Goal: Task Accomplishment & Management: Manage account settings

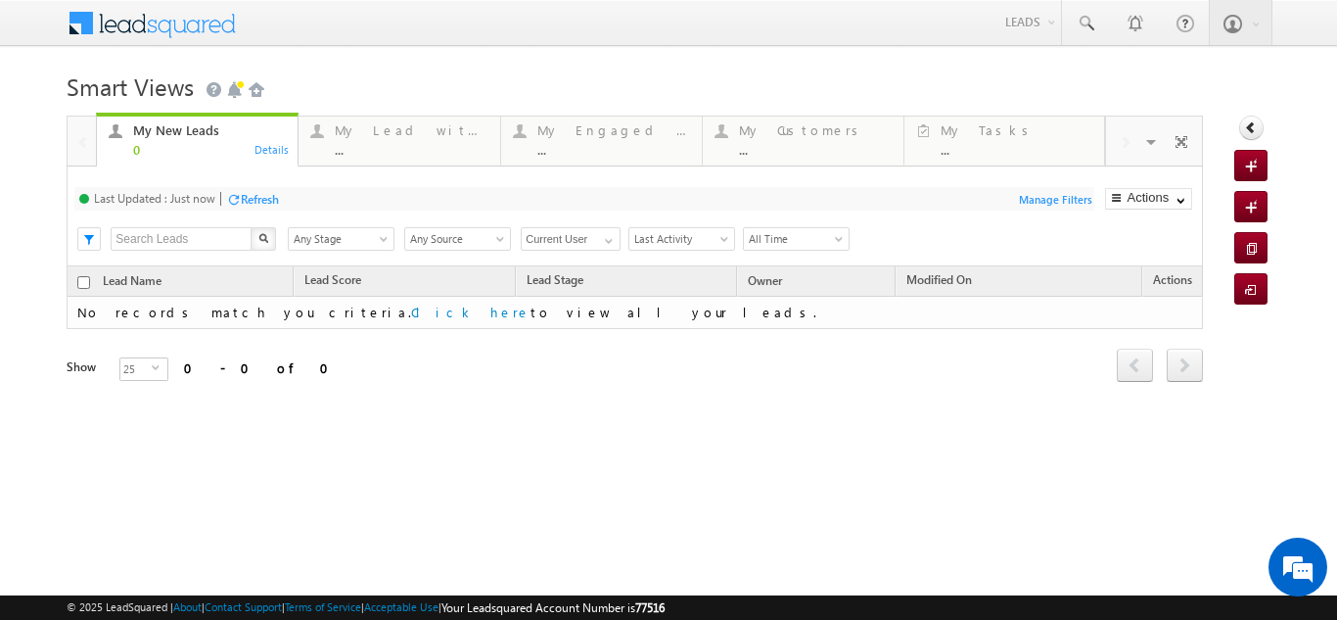
click at [309, 243] on span "Any Stage" at bounding box center [338, 239] width 99 height 18
click at [566, 442] on div "Smart Views Getting Started Quick Add Lead My New Leads 0 Details My Lead with …" at bounding box center [668, 311] width 1203 height 490
click at [226, 234] on input "text" at bounding box center [182, 238] width 142 height 23
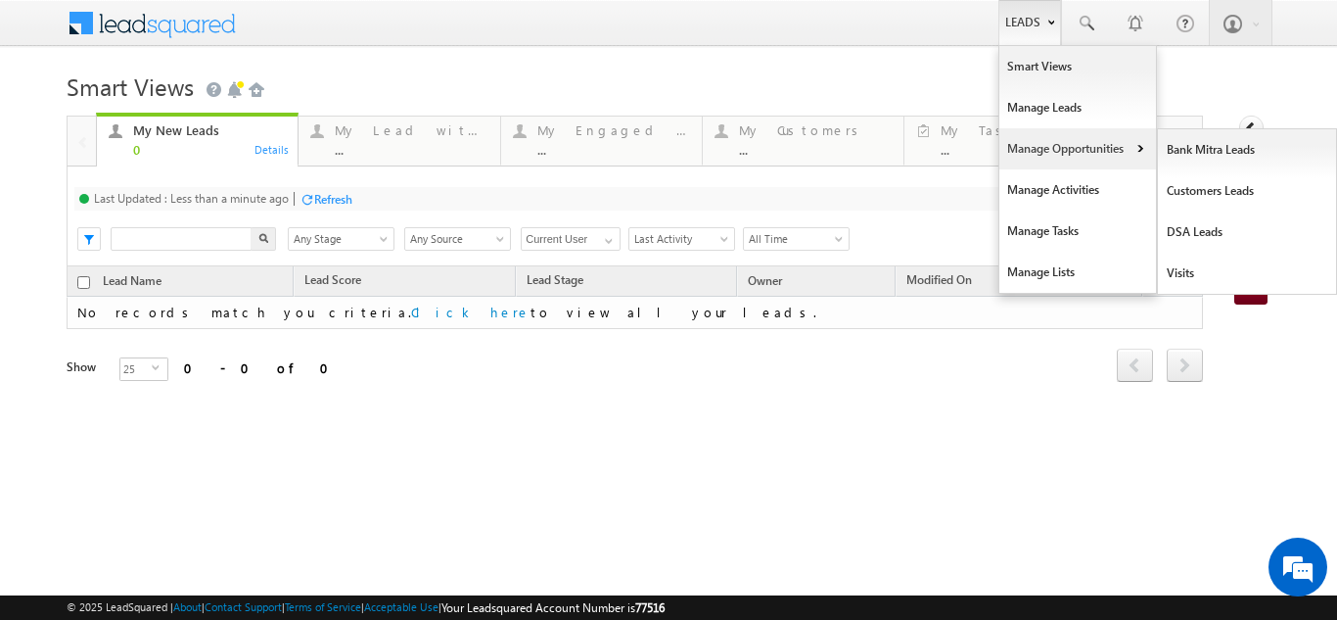
click at [1049, 145] on link "Manage Opportunities" at bounding box center [1078, 148] width 157 height 41
click at [1181, 197] on link "Customers Leads" at bounding box center [1247, 190] width 179 height 41
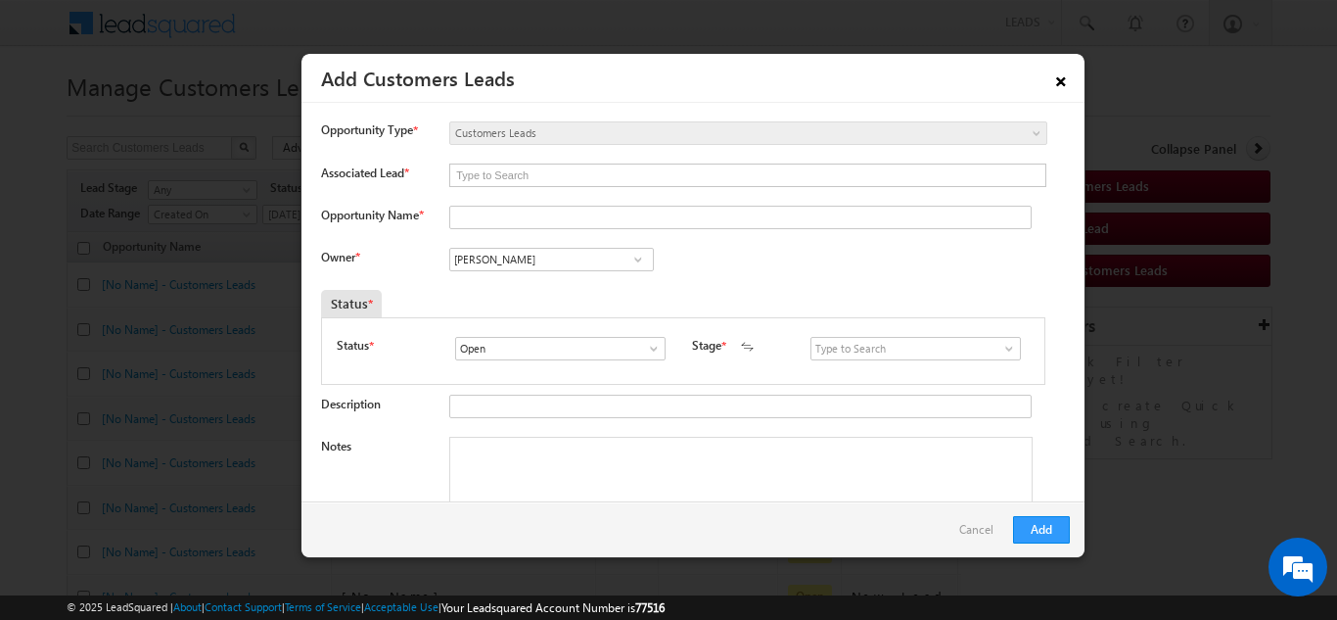
click at [1063, 80] on link "×" at bounding box center [1061, 78] width 33 height 34
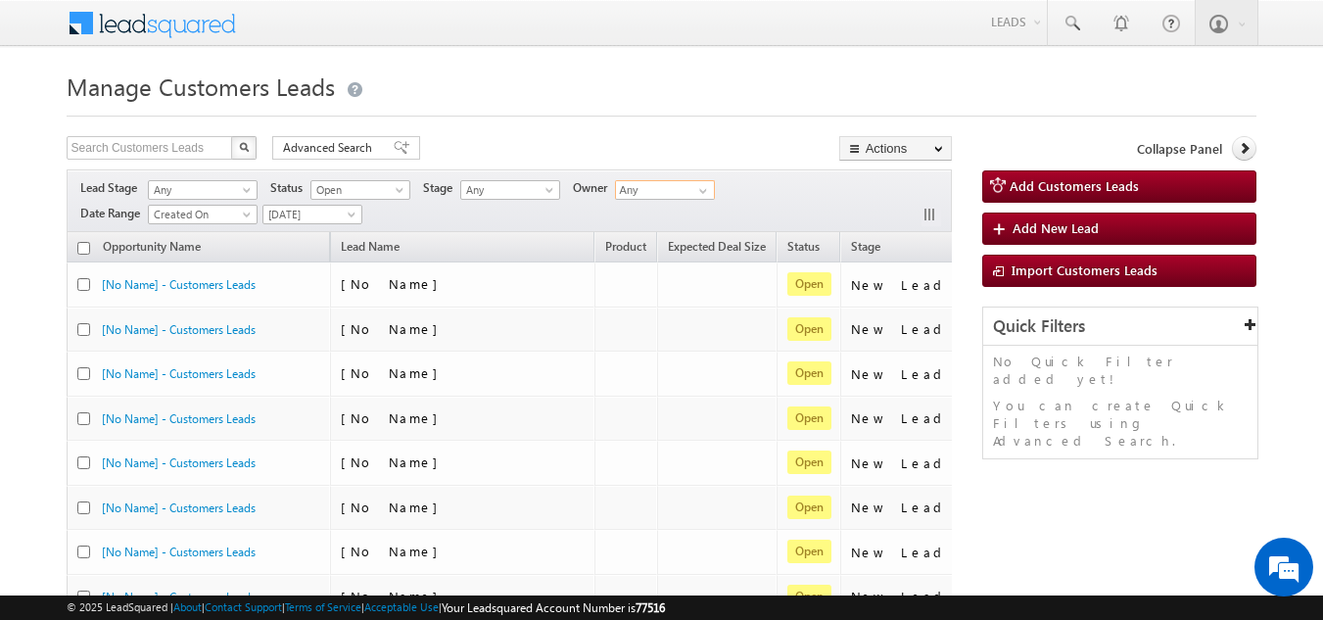
click at [637, 195] on input "Any" at bounding box center [665, 190] width 100 height 20
click at [674, 185] on input "Any" at bounding box center [665, 190] width 100 height 20
click at [708, 194] on span at bounding box center [703, 191] width 16 height 16
click at [671, 225] on link "LSQ Integration lsq.integration@sgrlimited.in" at bounding box center [665, 218] width 101 height 37
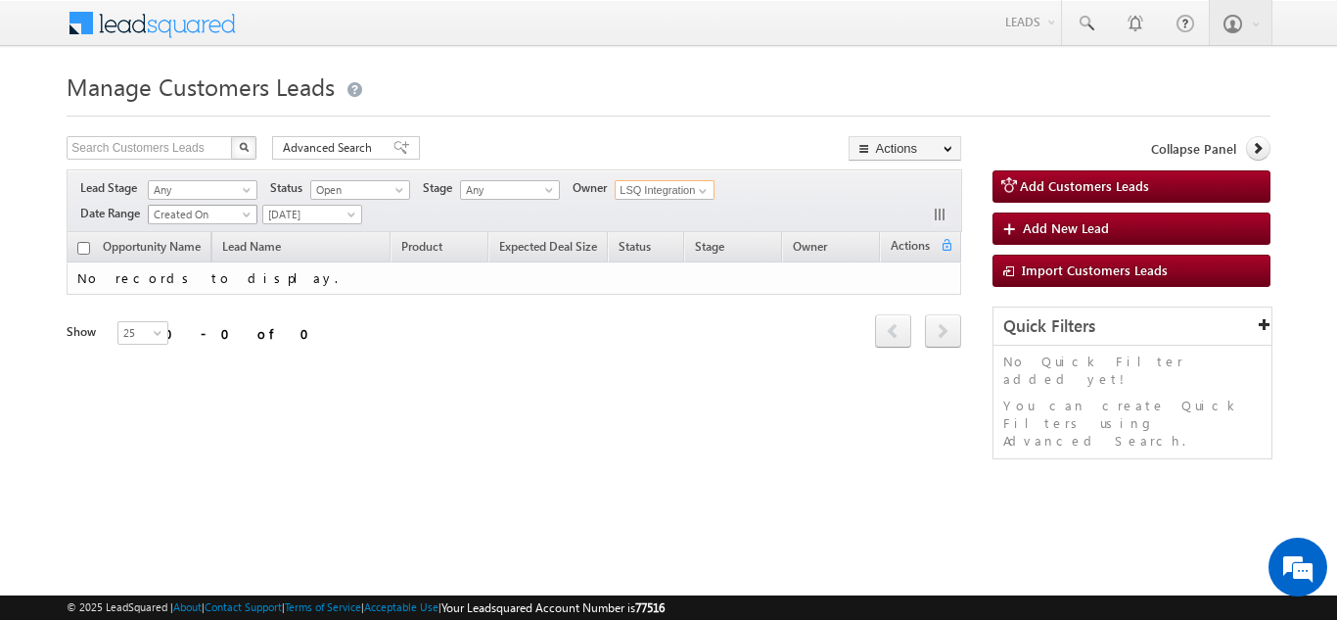
type input "LSQ Integration"
click at [188, 216] on span "Created On" at bounding box center [200, 215] width 102 height 18
click at [307, 324] on div "Refresh first prev next last 0 - 0 of 0" at bounding box center [514, 323] width 895 height 56
click at [295, 218] on span "Yesterday" at bounding box center [309, 215] width 93 height 18
click at [293, 254] on link "Custom" at bounding box center [314, 255] width 99 height 18
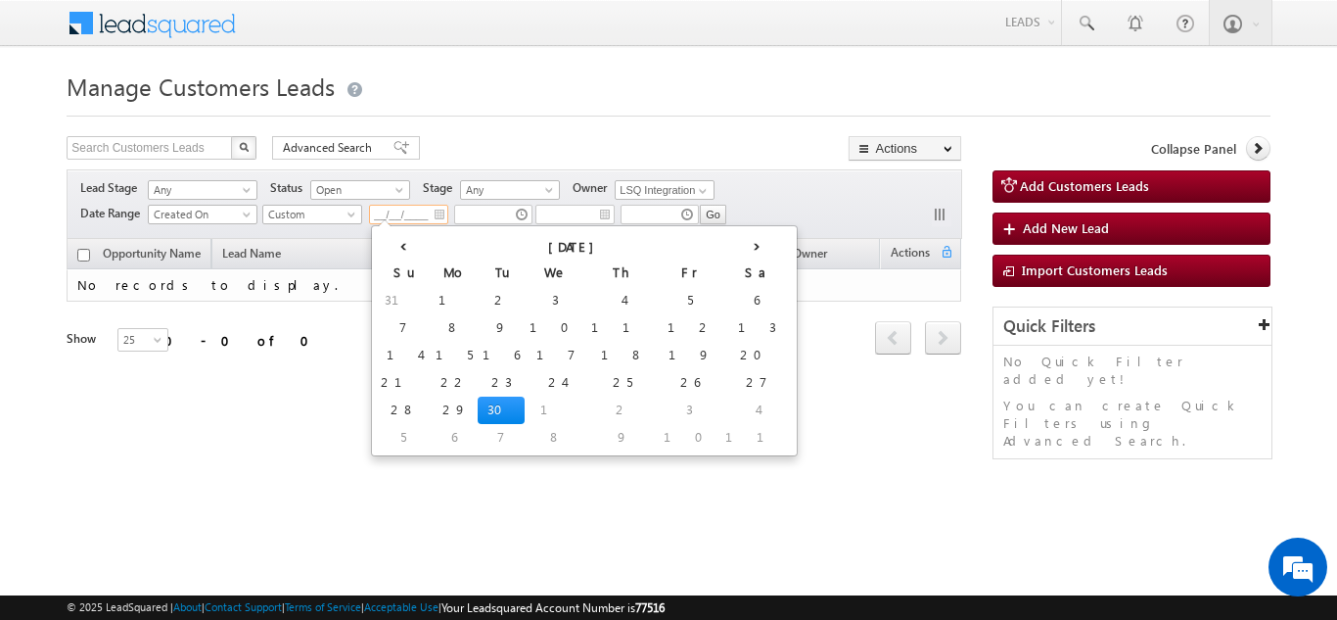
click at [373, 219] on input "__/__/____" at bounding box center [408, 215] width 79 height 20
click at [431, 399] on td "29" at bounding box center [454, 410] width 47 height 27
type input "09/29/2025"
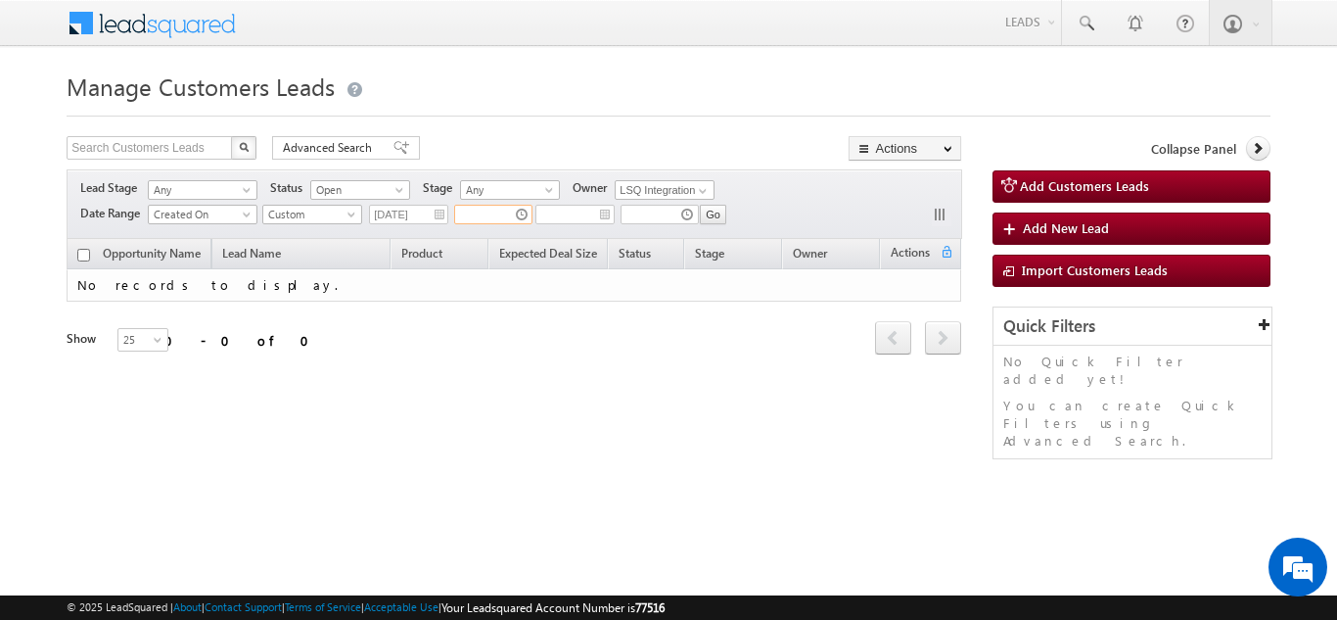
click at [477, 207] on input "text" at bounding box center [493, 215] width 78 height 20
click at [523, 217] on input "text" at bounding box center [493, 215] width 78 height 20
type input "__/__/____"
click at [562, 215] on input "__/__/____" at bounding box center [575, 215] width 79 height 20
type input "11:00 AM"
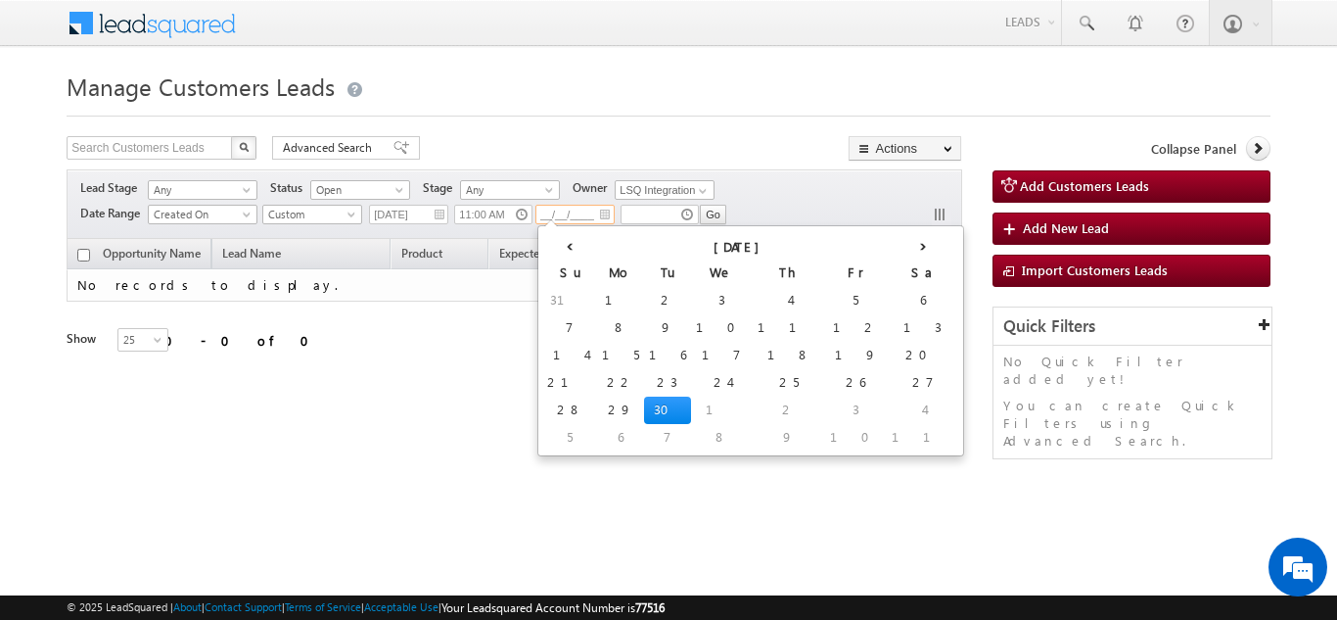
click at [644, 403] on td "30" at bounding box center [667, 410] width 47 height 27
type input "09/30/2025"
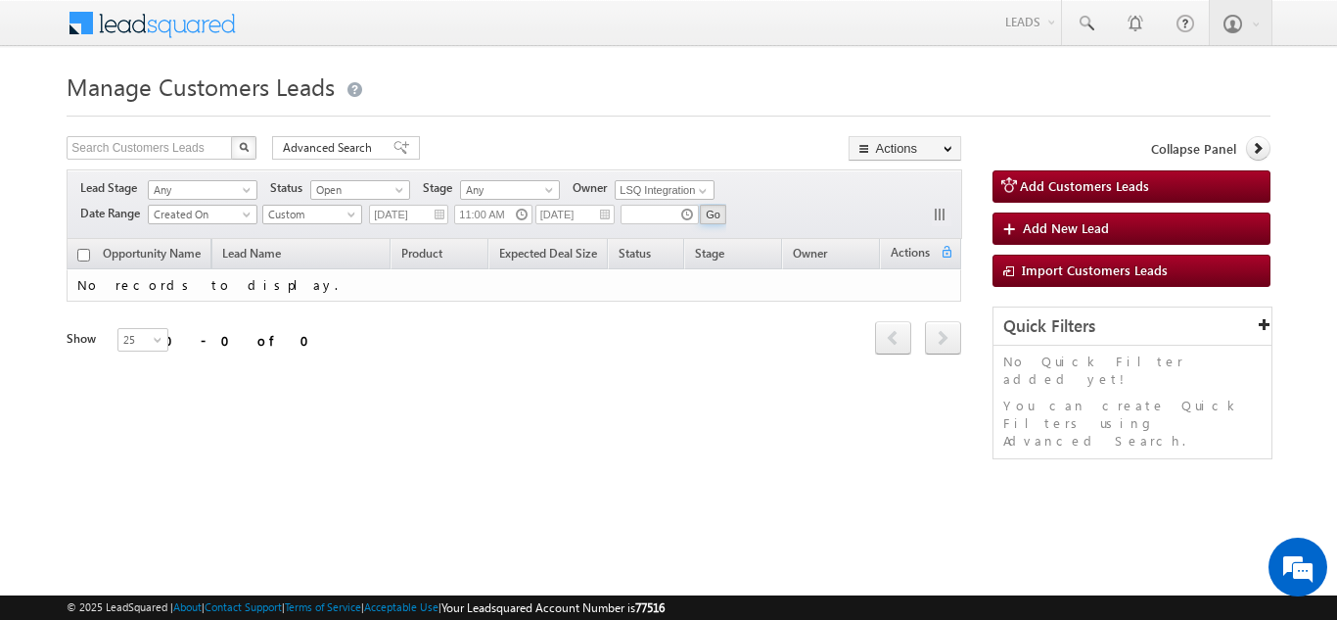
click at [716, 212] on input "Go" at bounding box center [713, 215] width 26 height 20
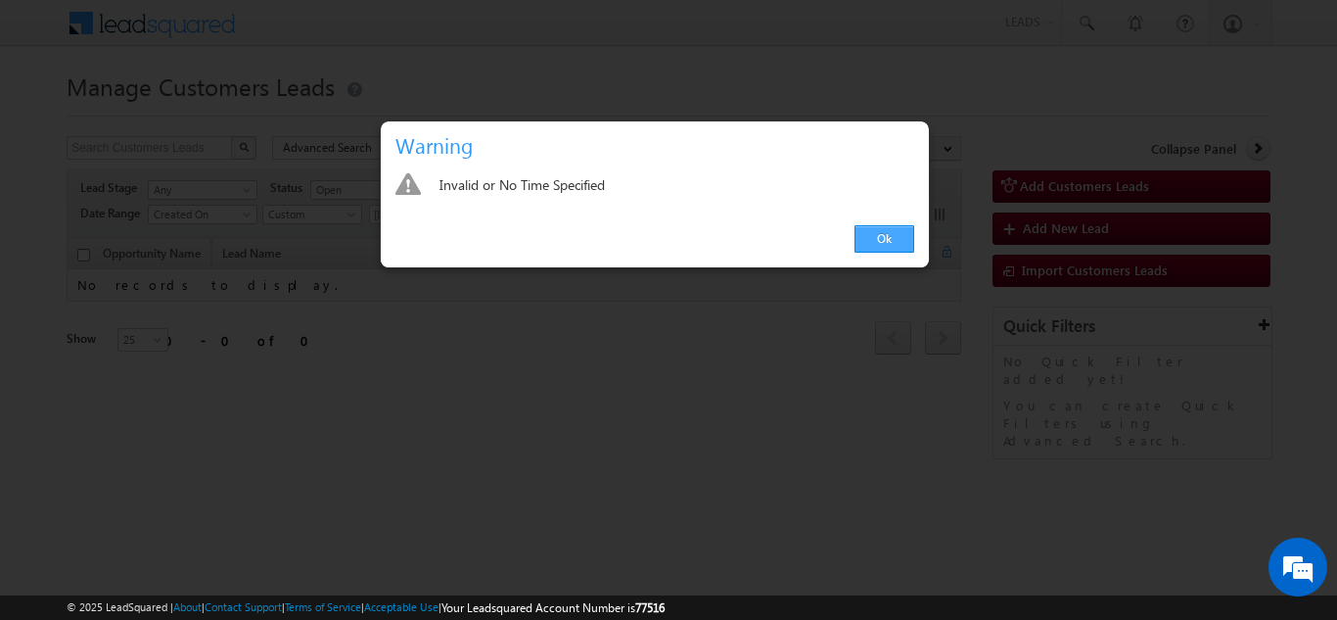
click at [885, 233] on link "Ok" at bounding box center [885, 238] width 60 height 27
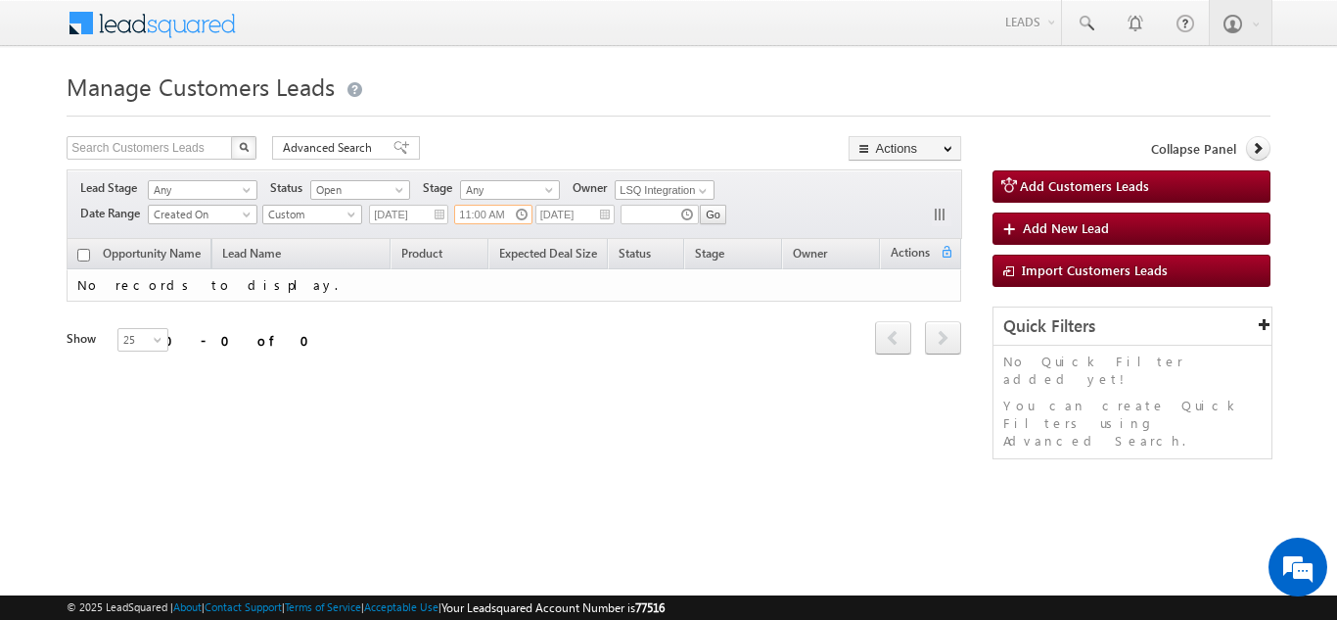
click at [523, 215] on input "11:00 AM" at bounding box center [493, 215] width 78 height 20
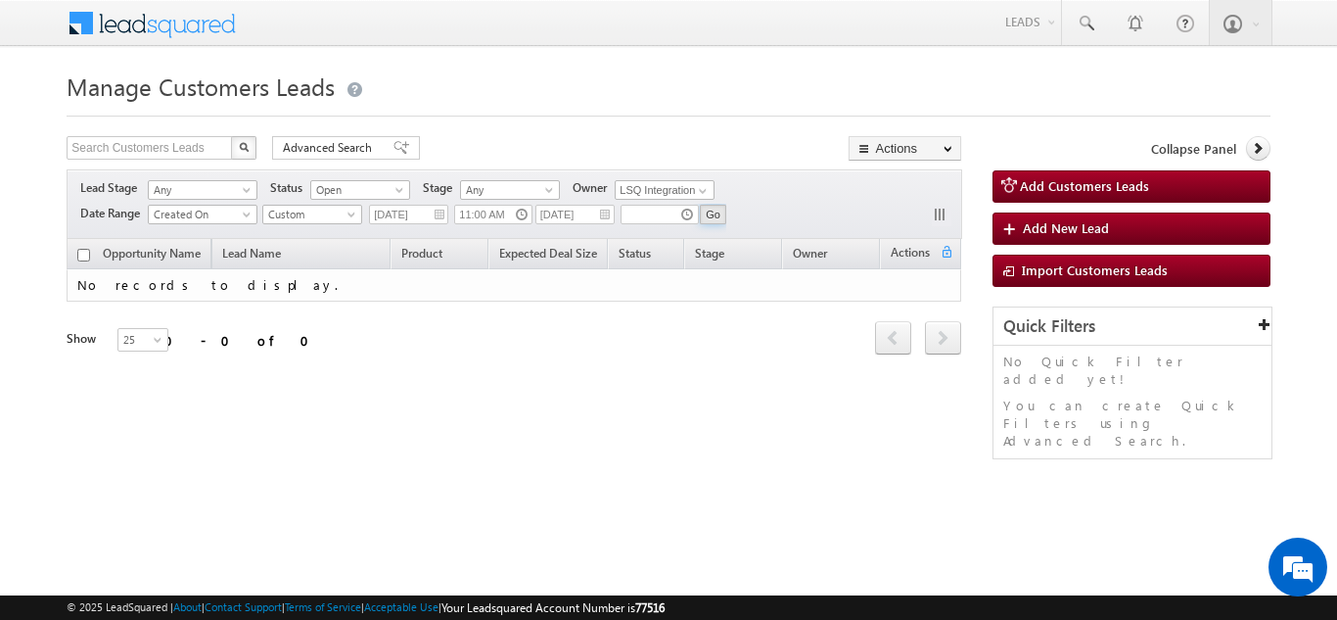
click at [713, 214] on input "Go" at bounding box center [713, 215] width 26 height 20
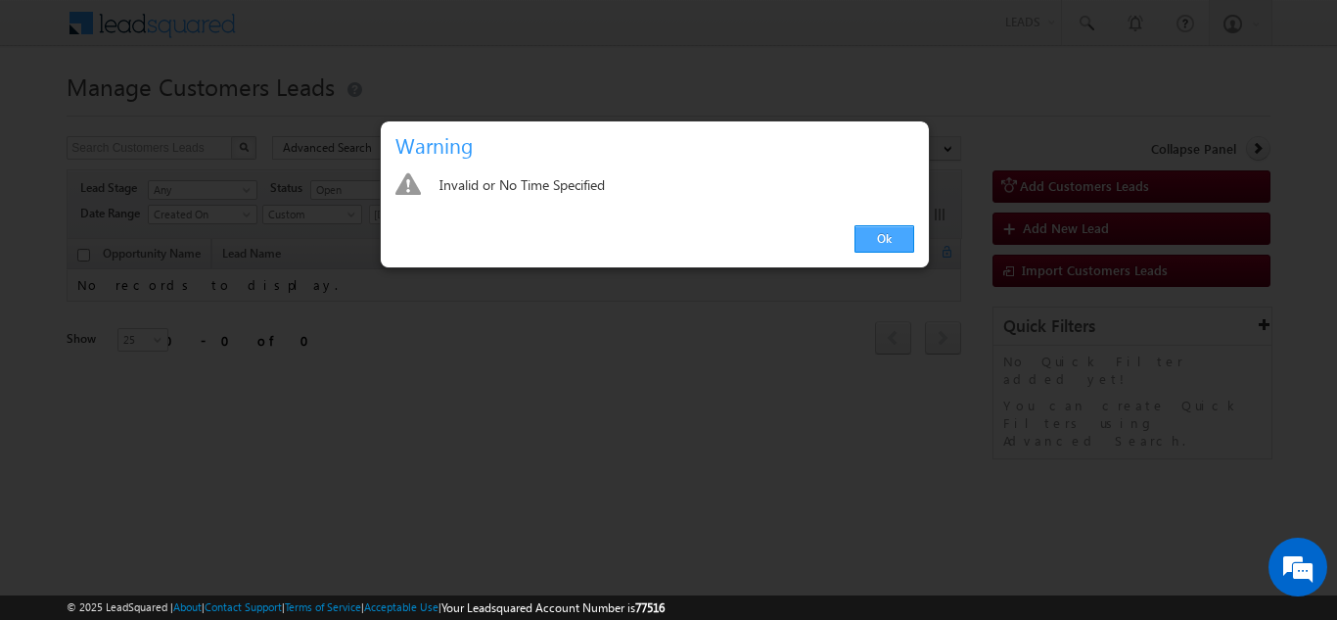
click at [892, 235] on link "Ok" at bounding box center [885, 238] width 60 height 27
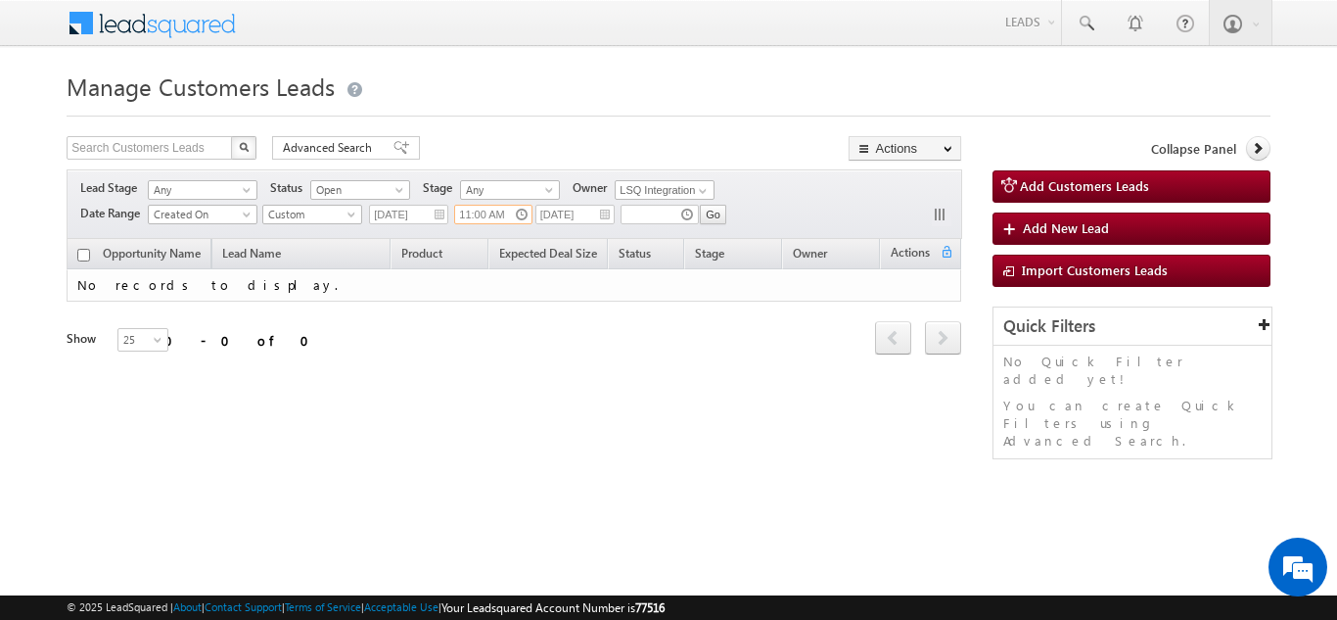
click at [526, 213] on input "11:00 AM" at bounding box center [493, 215] width 78 height 20
type input "10:00 AM"
click at [651, 206] on input "text" at bounding box center [660, 215] width 78 height 20
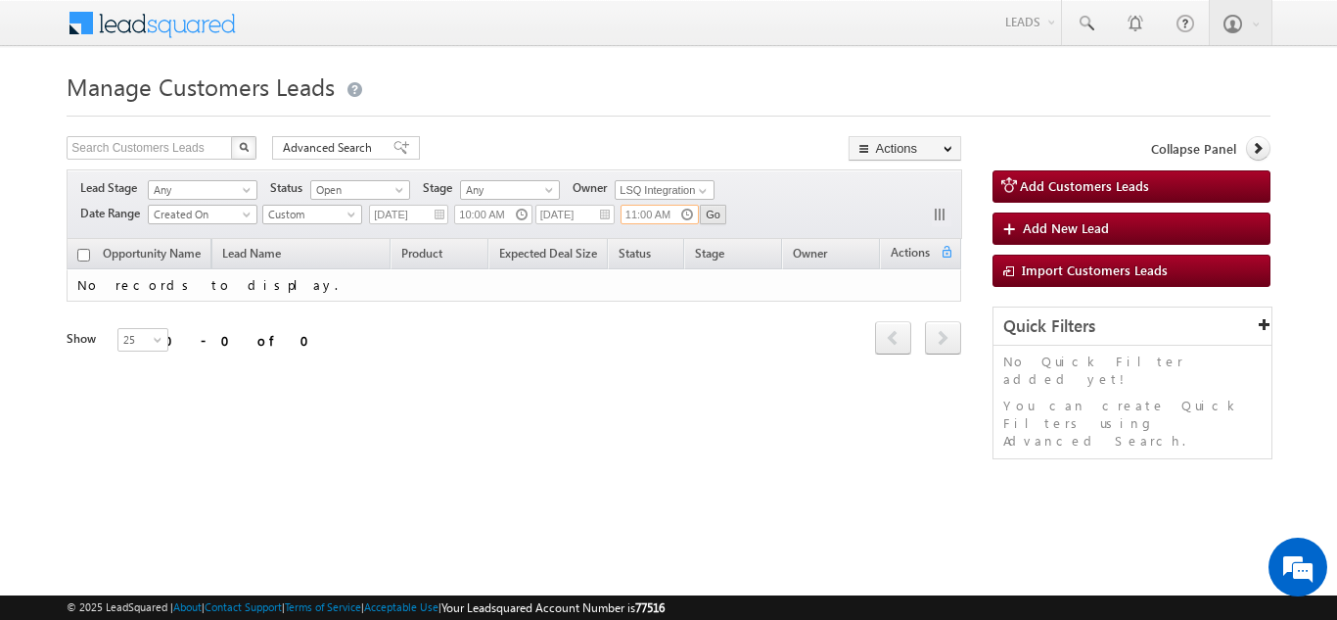
type input "11:00 AM"
click at [720, 216] on input "Go" at bounding box center [713, 215] width 26 height 20
click at [671, 192] on input "LSQ Integration" at bounding box center [665, 190] width 100 height 20
click at [702, 192] on span at bounding box center [703, 191] width 16 height 16
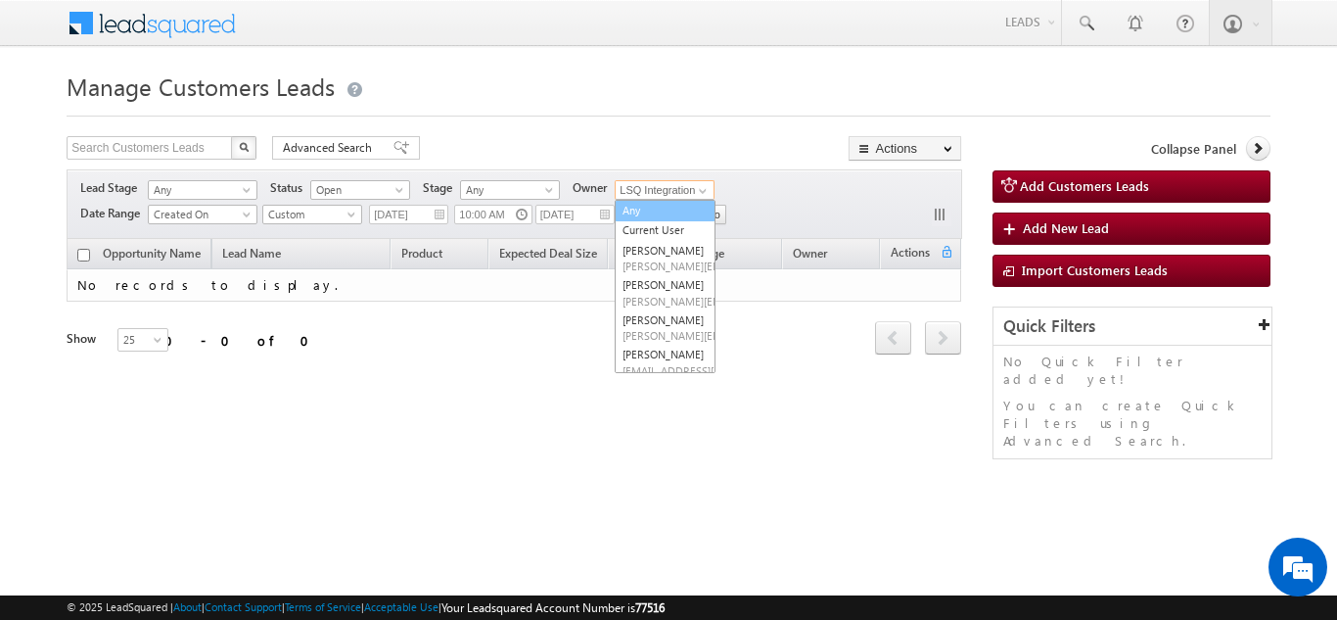
click at [690, 215] on link "Any" at bounding box center [665, 211] width 101 height 23
type input "Any"
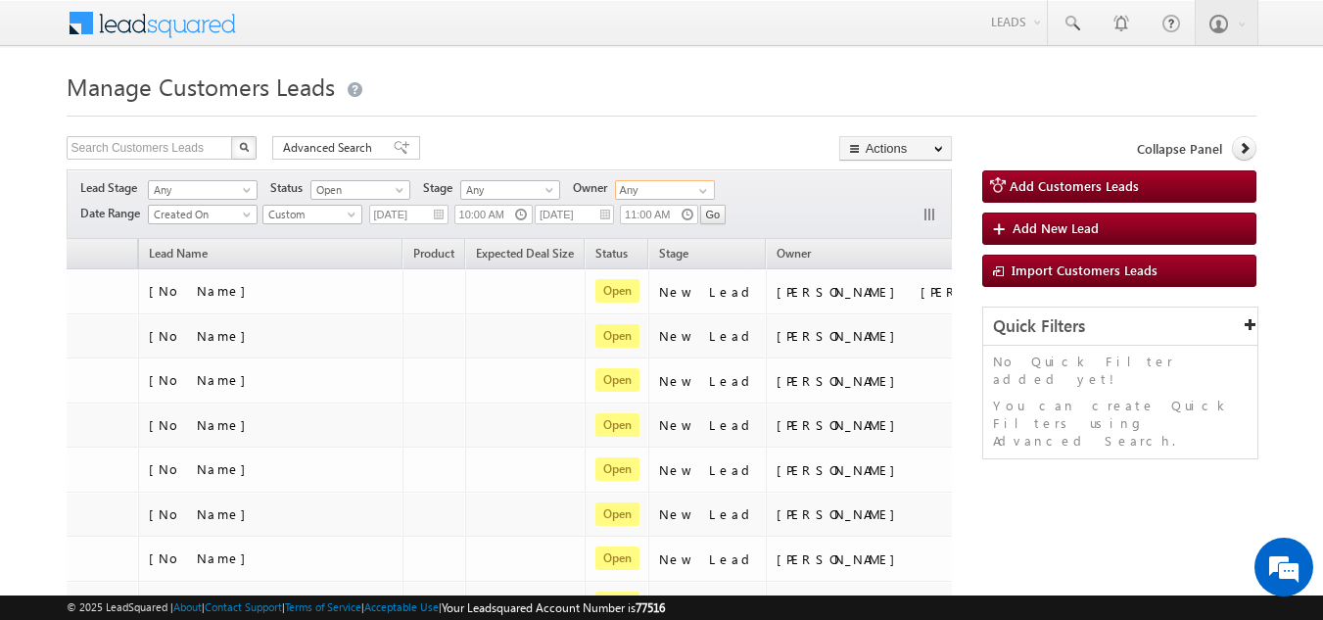
click at [668, 181] on input "Any" at bounding box center [665, 190] width 100 height 20
click at [706, 189] on span at bounding box center [703, 191] width 16 height 16
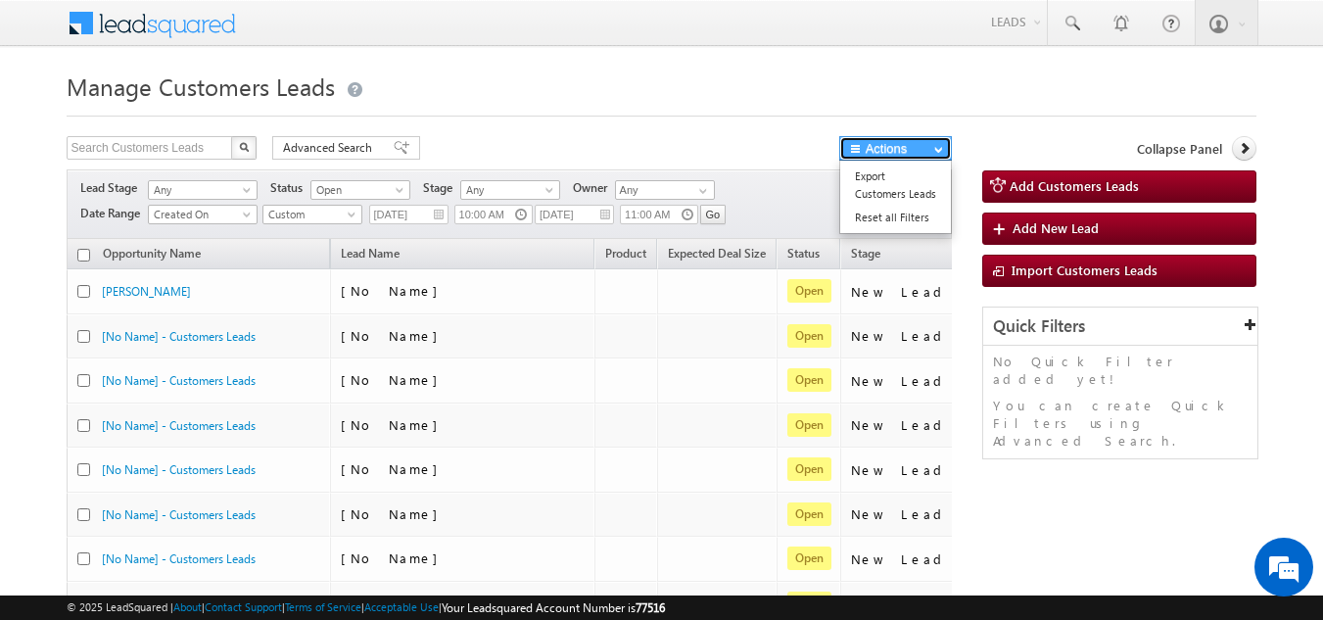
click at [866, 147] on button "Actions" at bounding box center [895, 148] width 113 height 24
click at [865, 188] on link "Export Customers Leads" at bounding box center [895, 184] width 111 height 41
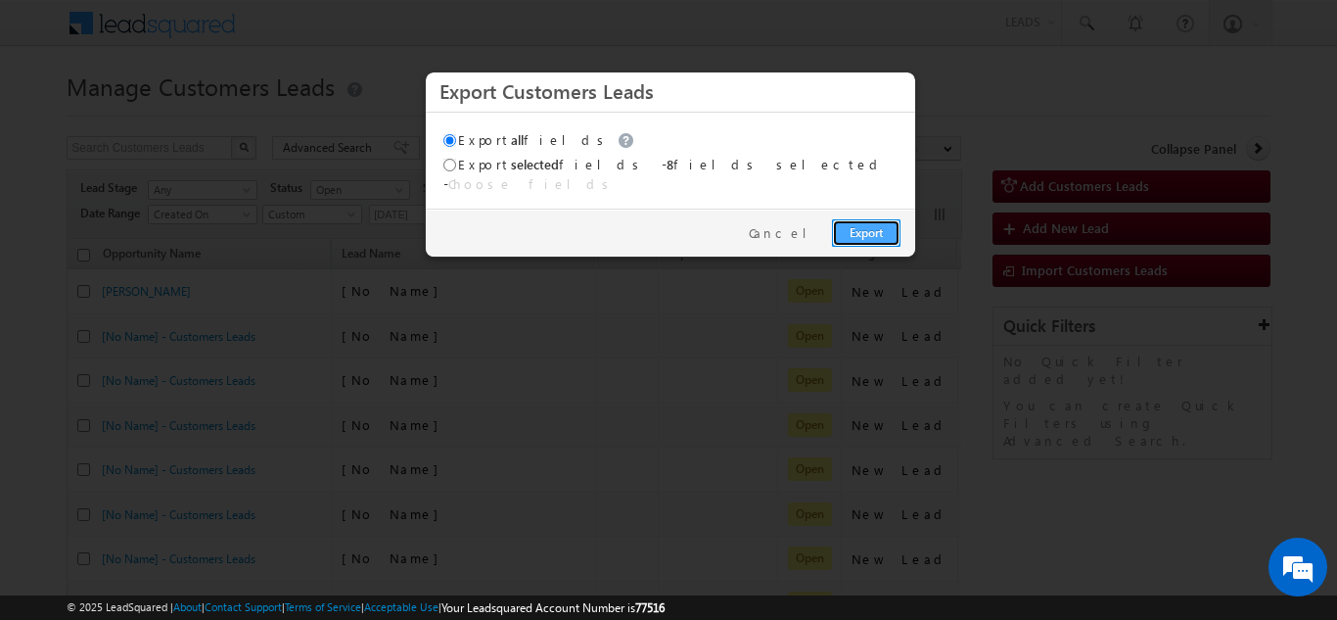
click at [862, 219] on link "Export" at bounding box center [866, 232] width 69 height 27
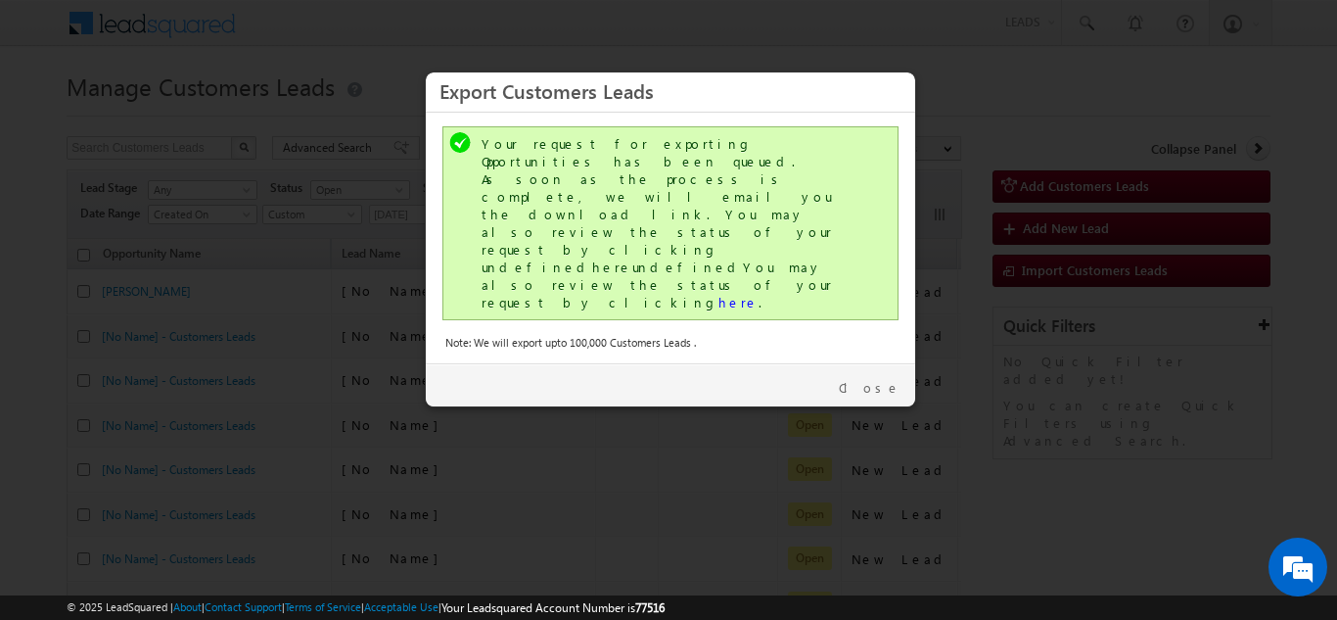
click at [884, 363] on div "Close" at bounding box center [671, 384] width 490 height 43
click at [884, 379] on link "Close" at bounding box center [870, 388] width 62 height 18
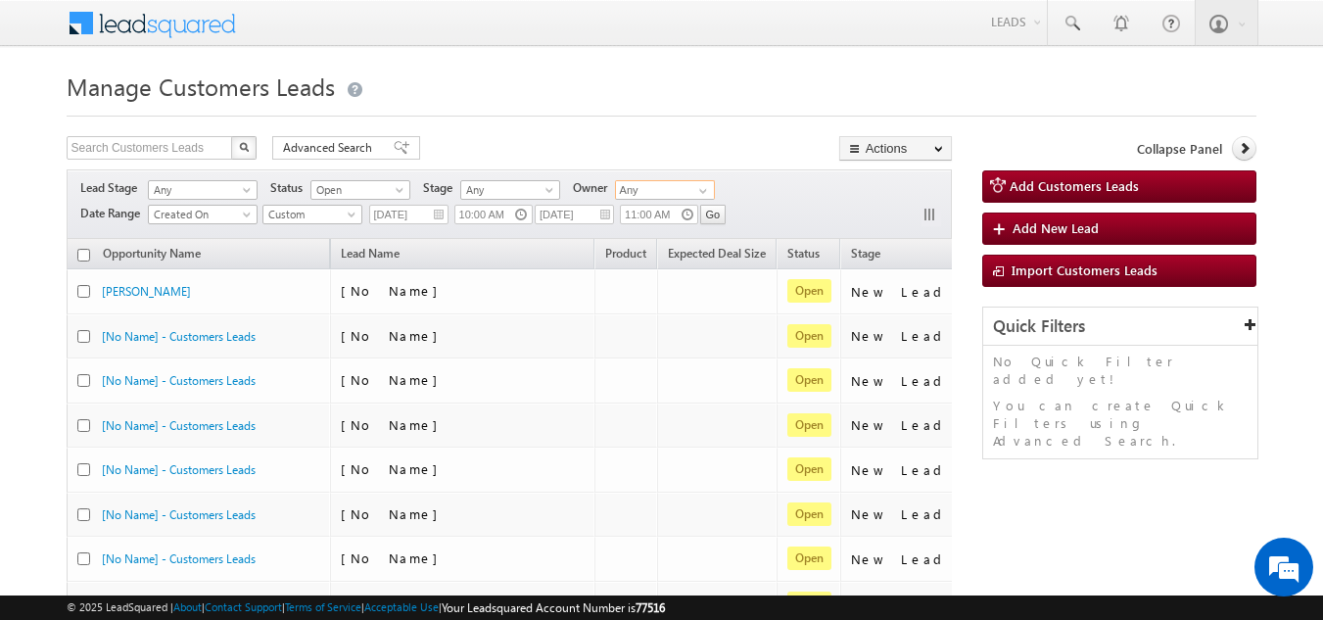
click at [645, 184] on input "Any" at bounding box center [665, 190] width 100 height 20
click at [708, 190] on span at bounding box center [703, 191] width 16 height 16
click at [655, 251] on link "LSQ Integration lsq.integration@sgrlimited.in" at bounding box center [665, 252] width 101 height 37
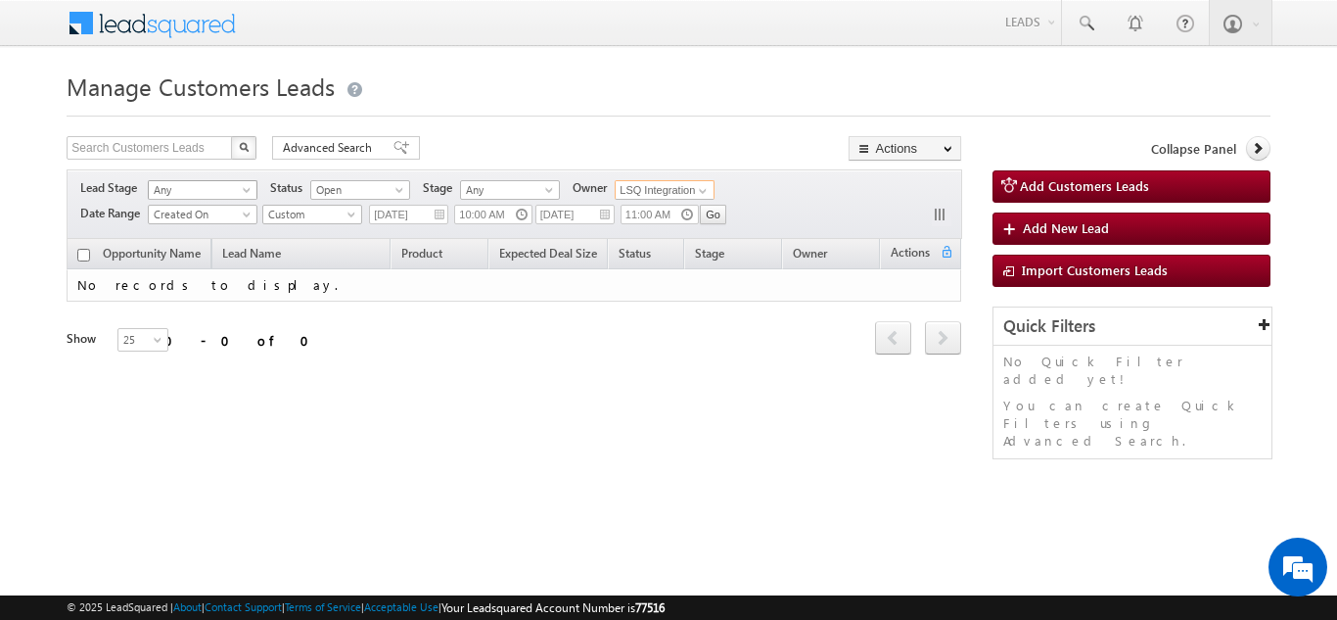
type input "LSQ Integration"
click at [249, 187] on span at bounding box center [249, 194] width 16 height 16
click at [313, 358] on div "Opportunity Name Lead Name Product Expected Deal Size Status Stage Owner Action…" at bounding box center [514, 309] width 895 height 140
click at [247, 210] on span at bounding box center [249, 218] width 16 height 16
click at [381, 444] on div "Manage Customers Leads Search Customers Leads X 0 results found Advanced Search…" at bounding box center [668, 311] width 1203 height 490
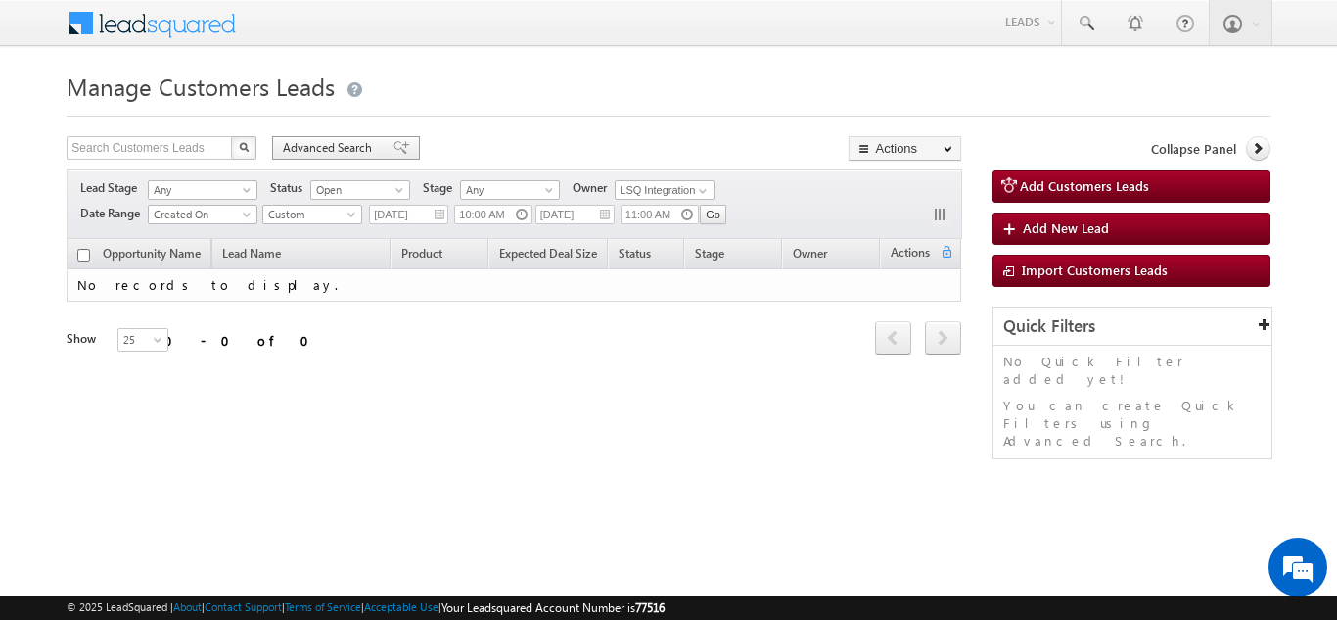
click at [317, 137] on div "Advanced Search" at bounding box center [346, 147] width 148 height 23
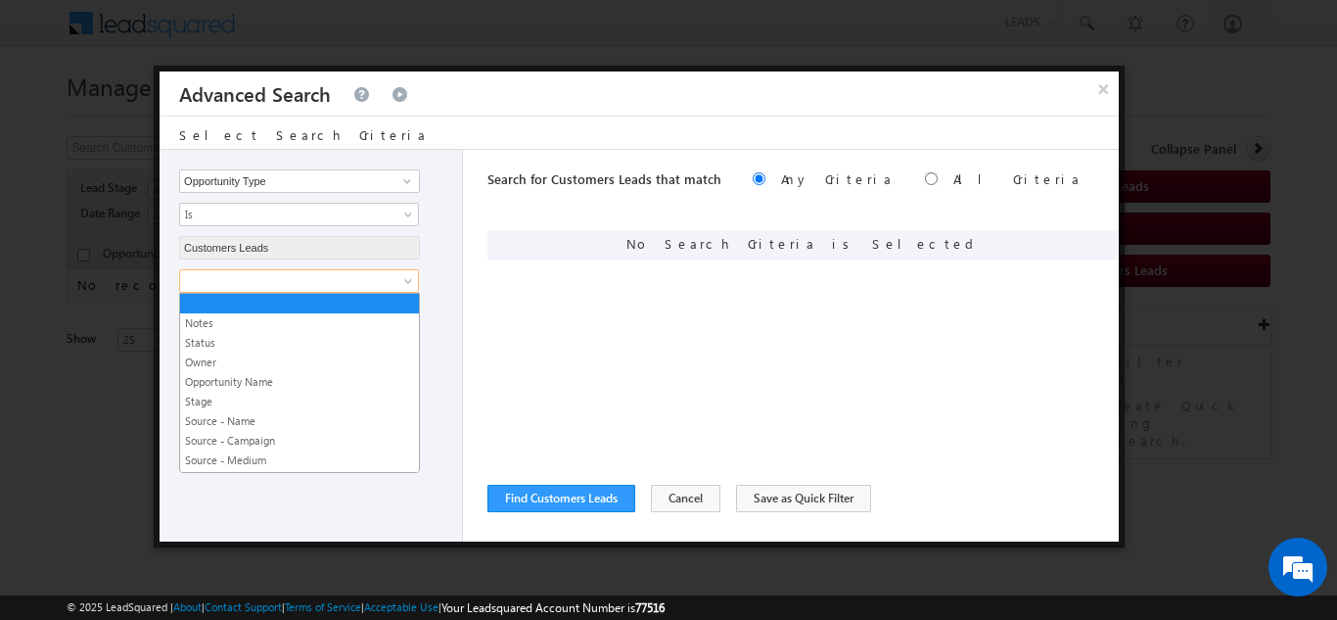
click at [230, 276] on span at bounding box center [286, 281] width 212 height 18
click at [230, 281] on span at bounding box center [286, 281] width 212 height 18
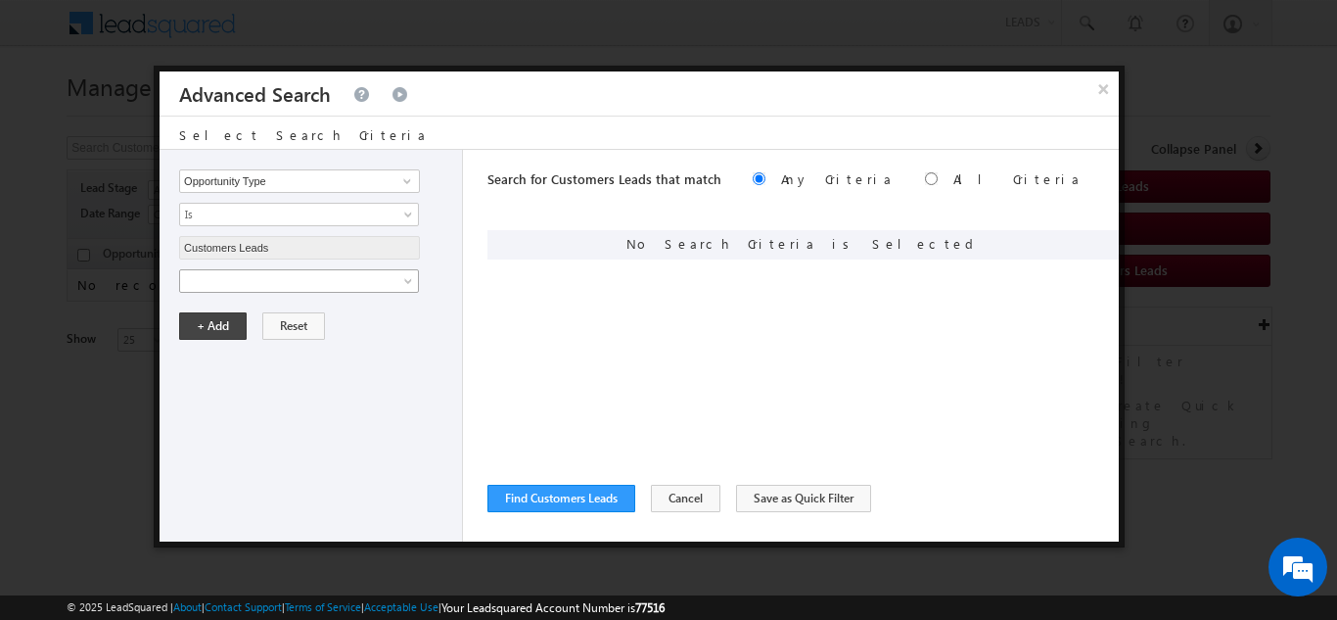
click at [242, 288] on span at bounding box center [286, 281] width 212 height 18
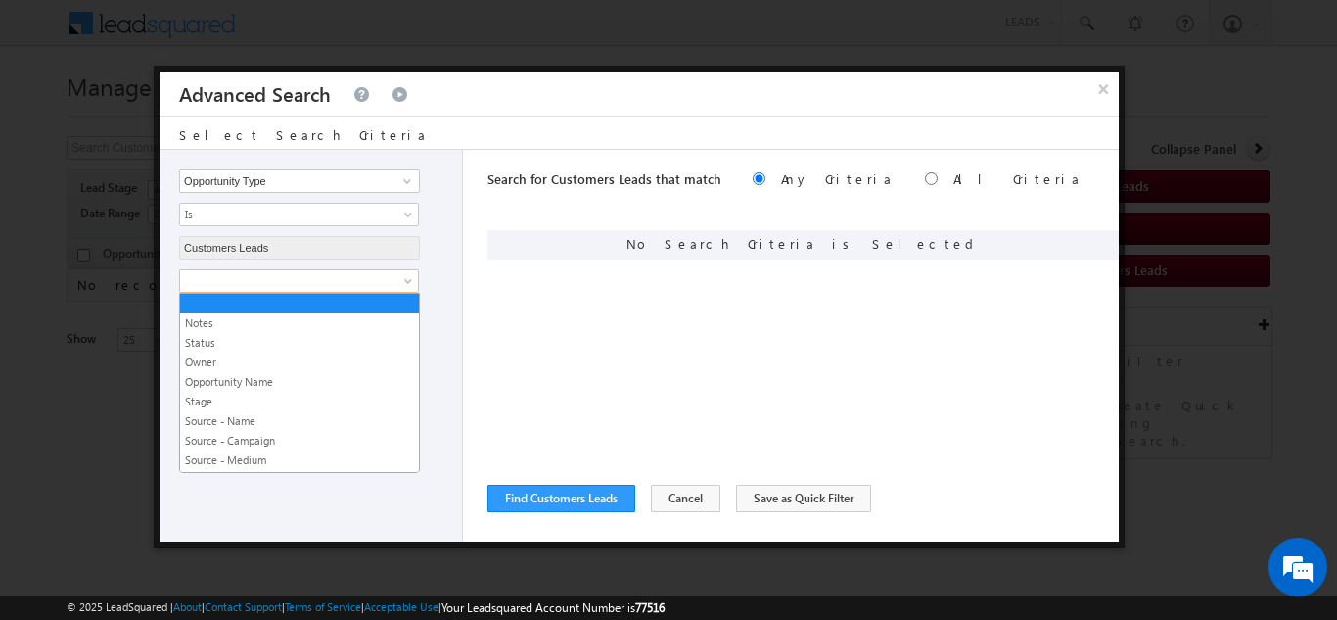
click at [230, 278] on span at bounding box center [286, 281] width 212 height 18
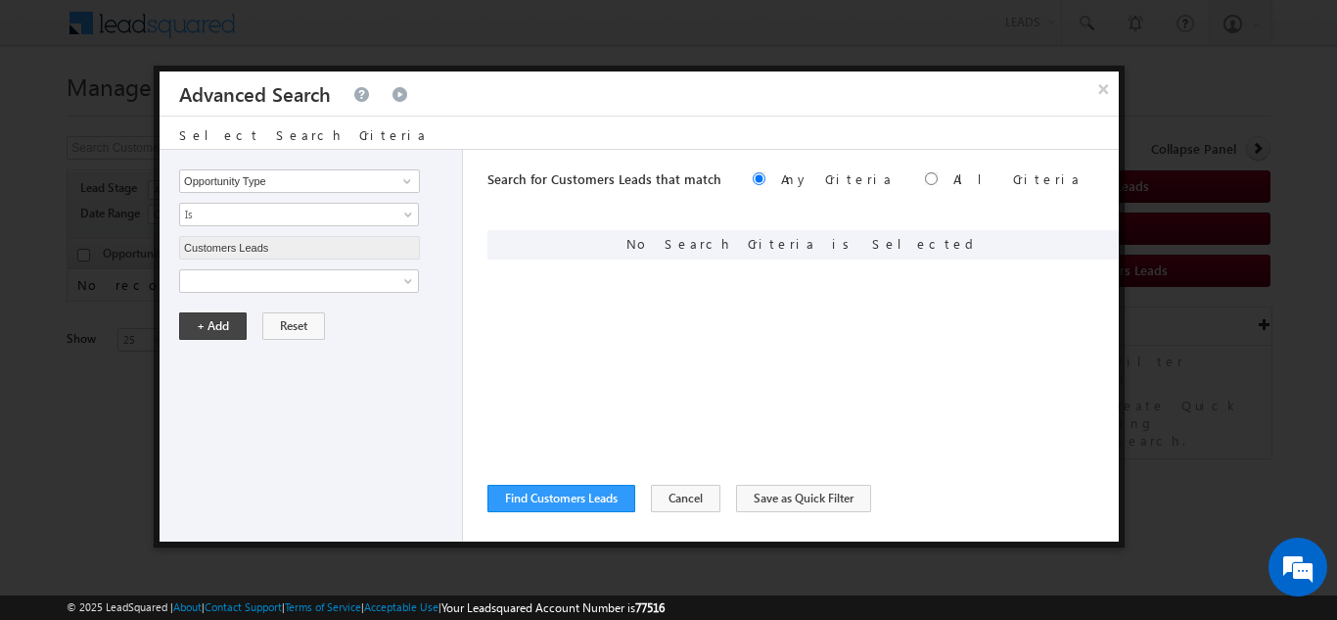
click at [590, 444] on div "Search for Customers Leads that match Any Criteria All Criteria Note that the c…" at bounding box center [803, 346] width 631 height 392
click at [1106, 86] on button "×" at bounding box center [1103, 88] width 32 height 34
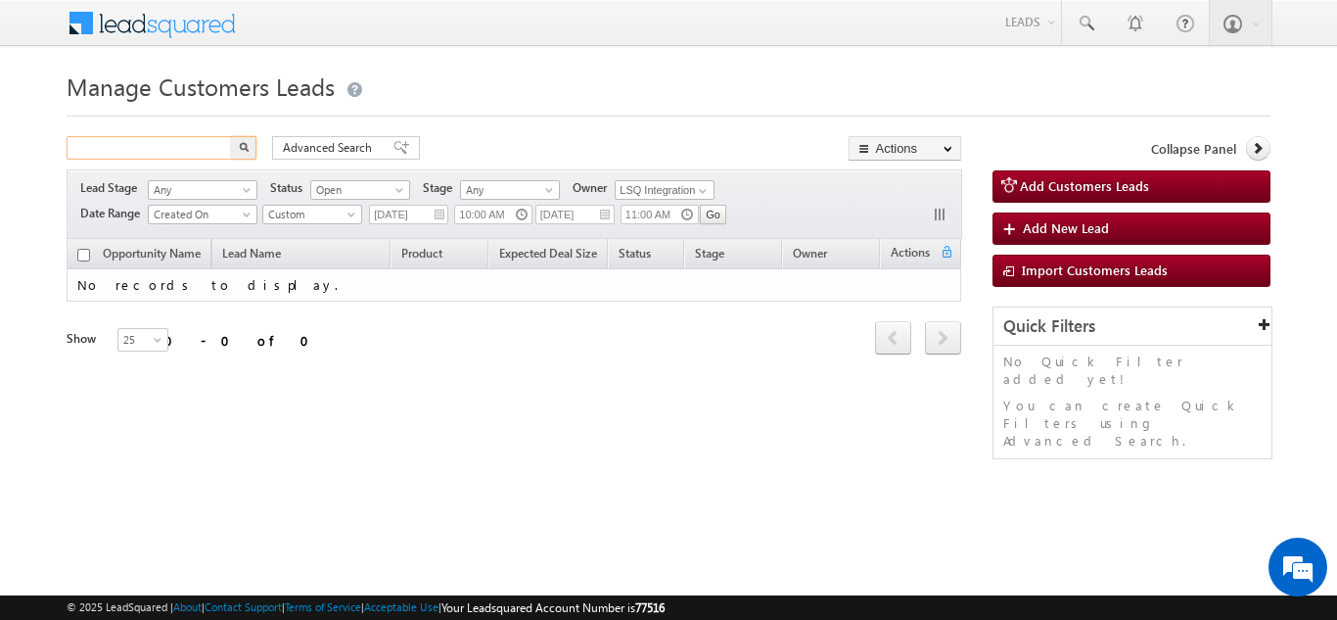
click at [169, 140] on input "text" at bounding box center [150, 147] width 167 height 23
type input "63502"
click at [231, 136] on button "button" at bounding box center [243, 147] width 25 height 23
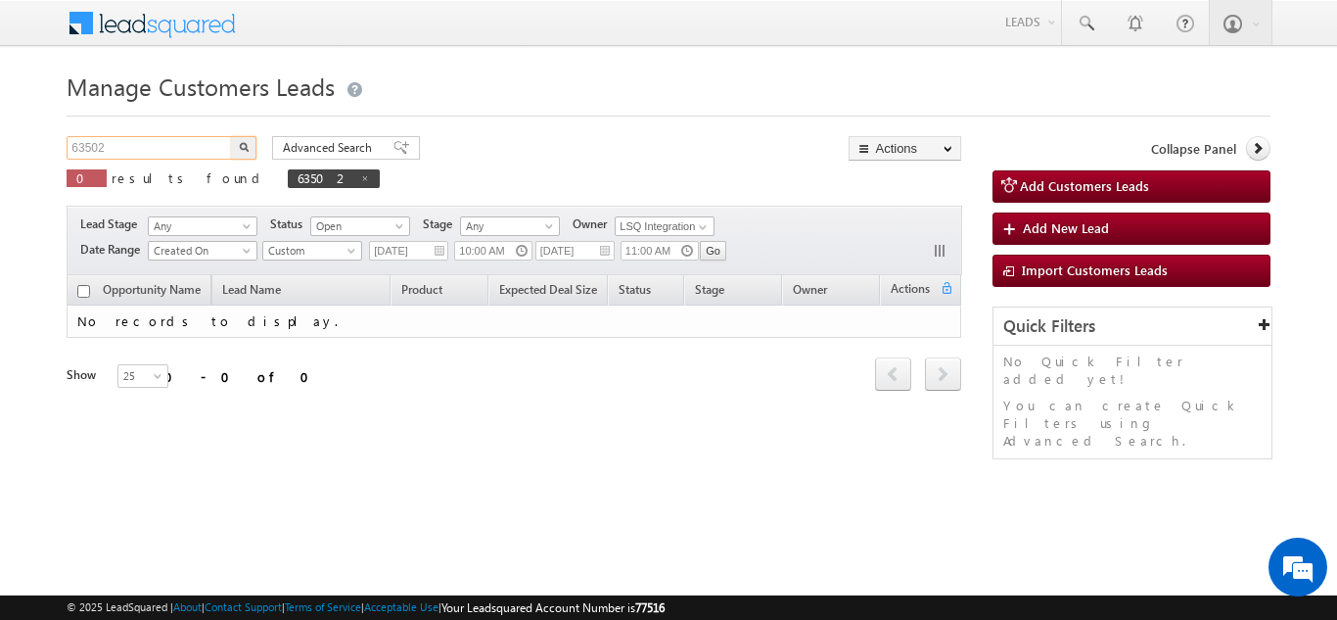
click at [116, 145] on input "63502" at bounding box center [150, 147] width 167 height 23
type input "6350232281"
click at [231, 136] on button "button" at bounding box center [243, 147] width 25 height 23
